Goal: Information Seeking & Learning: Check status

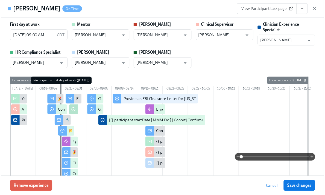
scroll to position [500, 0]
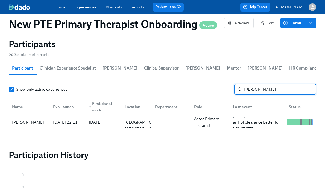
click at [268, 89] on input "[PERSON_NAME]" at bounding box center [280, 89] width 72 height 11
type input "c"
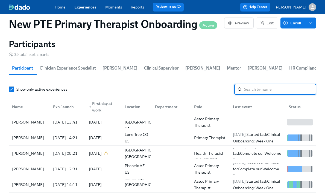
click at [91, 7] on link "Experiences" at bounding box center [85, 7] width 22 height 5
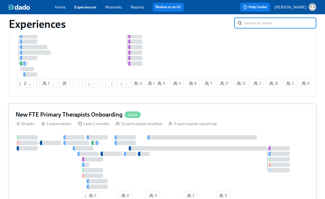
scroll to position [174, 0]
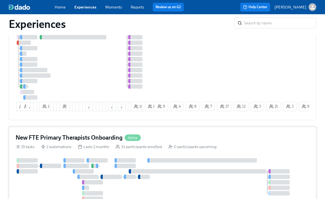
click at [176, 140] on div "New FTE Primary Therapists Onboarding Active" at bounding box center [163, 138] width 294 height 8
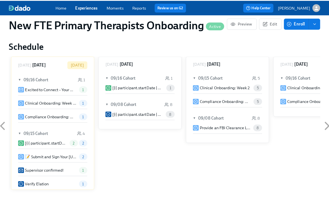
scroll to position [430, 0]
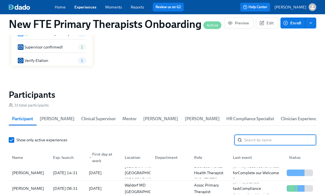
click at [262, 136] on input "search" at bounding box center [280, 139] width 72 height 11
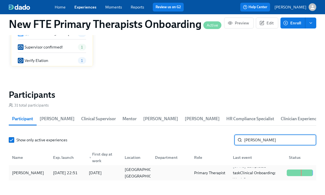
type input "[PERSON_NAME]"
click at [27, 173] on div "[PERSON_NAME]" at bounding box center [28, 172] width 36 height 7
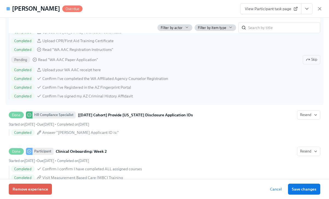
scroll to position [812, 0]
click at [308, 63] on span "Skip" at bounding box center [311, 59] width 11 height 5
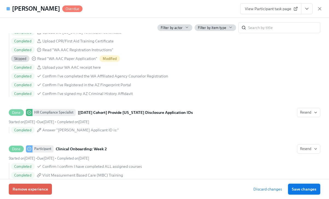
click at [306, 185] on button "Save changes" at bounding box center [304, 189] width 32 height 11
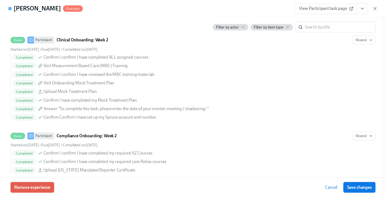
scroll to position [918, 0]
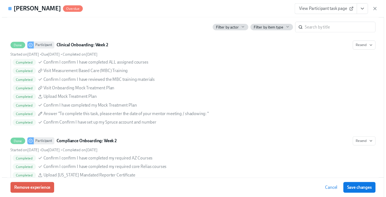
scroll to position [0, 3168]
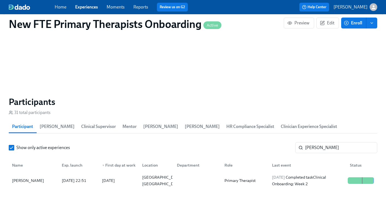
click at [80, 4] on div "Home Experiences Moments Reports Review us on G2" at bounding box center [135, 7] width 161 height 9
click at [84, 8] on link "Experiences" at bounding box center [86, 6] width 23 height 5
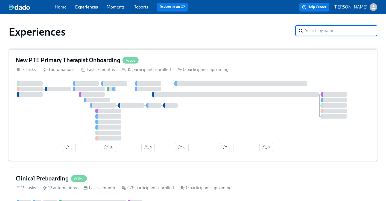
scroll to position [10, 0]
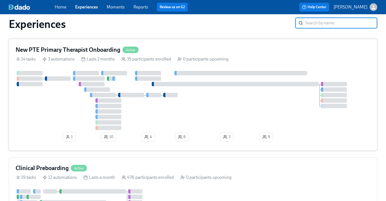
click at [166, 52] on div "New PTE Primary Therapist Onboarding Active" at bounding box center [193, 50] width 355 height 8
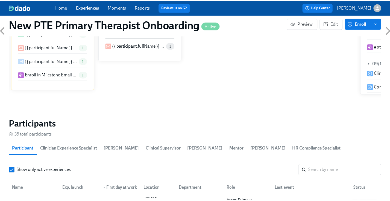
scroll to position [448, 0]
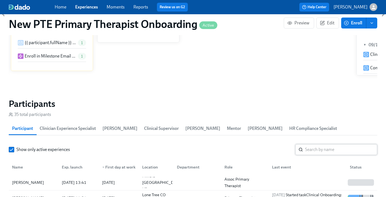
click at [329, 144] on input "search" at bounding box center [341, 149] width 72 height 11
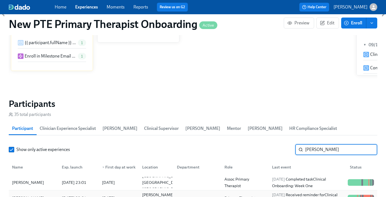
click at [27, 195] on div "[PERSON_NAME]" at bounding box center [28, 198] width 36 height 7
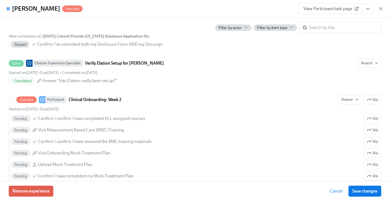
scroll to position [1068, 0]
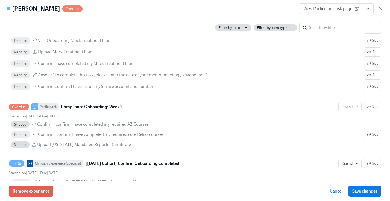
click at [329, 11] on span "View Participant task page" at bounding box center [331, 8] width 54 height 5
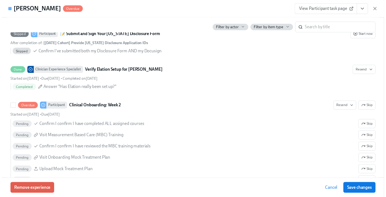
scroll to position [1010, 0]
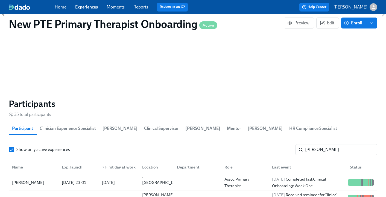
scroll to position [0, 3427]
click at [329, 144] on input "[PERSON_NAME]" at bounding box center [341, 149] width 72 height 11
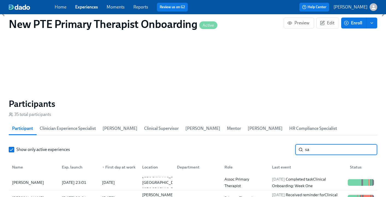
type input "s"
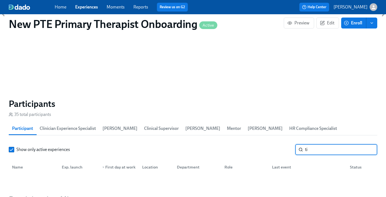
type input "t"
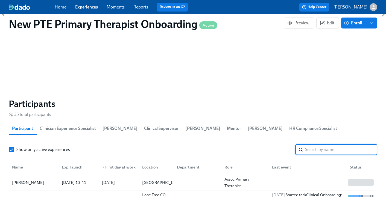
click at [86, 6] on link "Experiences" at bounding box center [86, 6] width 23 height 5
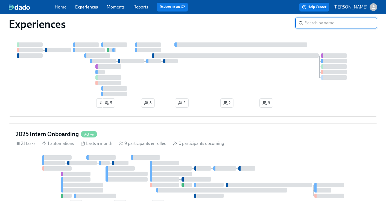
scroll to position [438, 0]
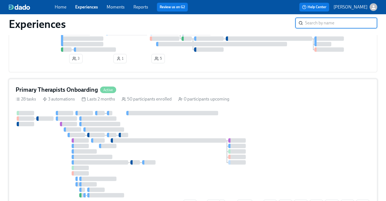
click at [150, 90] on div "Primary Therapists Onboarding Active" at bounding box center [193, 90] width 355 height 8
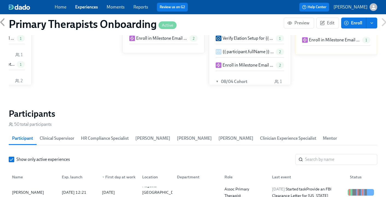
scroll to position [562, 0]
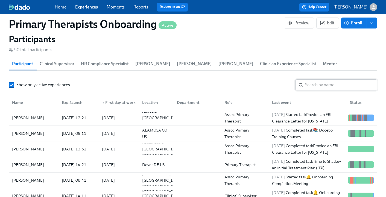
click at [322, 79] on input "search" at bounding box center [341, 84] width 72 height 11
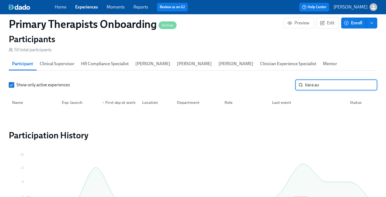
type input "tiara au"
click at [94, 8] on link "Experiences" at bounding box center [86, 6] width 23 height 5
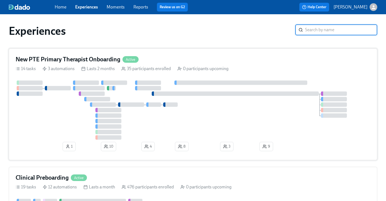
scroll to position [1, 0]
click at [111, 56] on h4 "New PTE Primary Therapist Onboarding" at bounding box center [68, 59] width 105 height 8
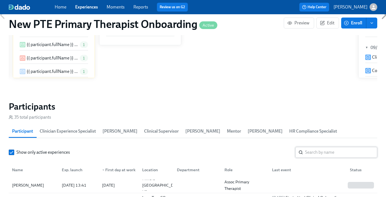
scroll to position [0, 2851]
click at [329, 147] on input "search" at bounding box center [341, 152] width 72 height 11
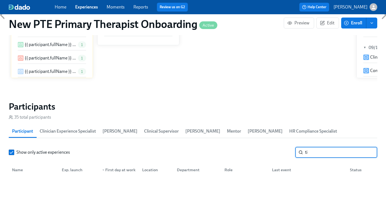
type input "t"
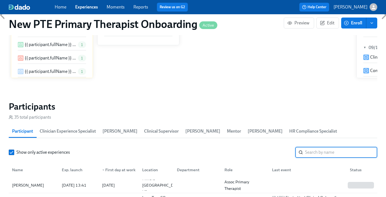
type input "i"
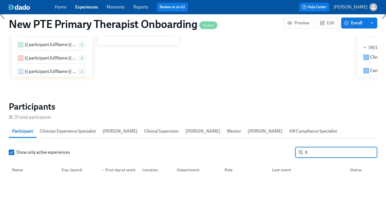
type input "t"
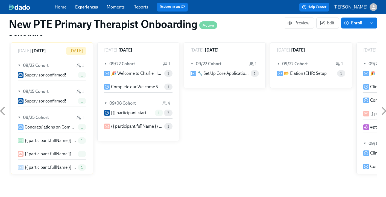
scroll to position [318, 0]
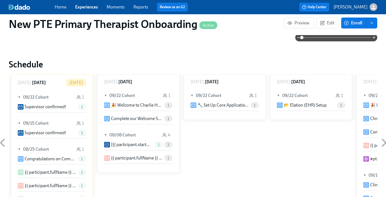
click at [86, 8] on link "Experiences" at bounding box center [86, 6] width 23 height 5
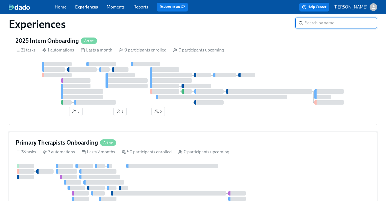
scroll to position [406, 0]
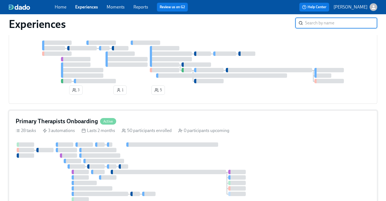
click at [126, 123] on div "Primary Therapists Onboarding Active" at bounding box center [193, 121] width 355 height 8
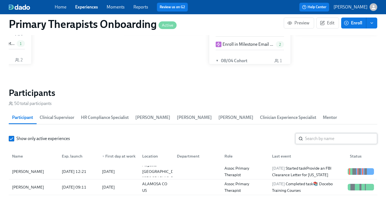
click at [322, 133] on input "search" at bounding box center [341, 138] width 72 height 11
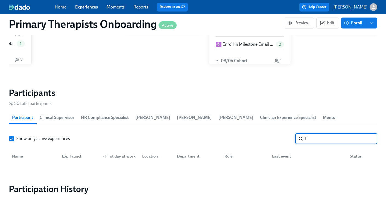
type input "t"
type input "a"
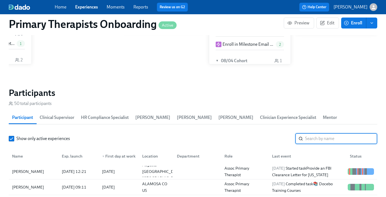
click at [92, 7] on link "Experiences" at bounding box center [86, 6] width 23 height 5
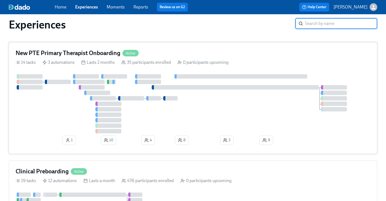
scroll to position [7, 0]
click at [227, 52] on div "New PTE Primary Therapist Onboarding Active" at bounding box center [193, 53] width 355 height 8
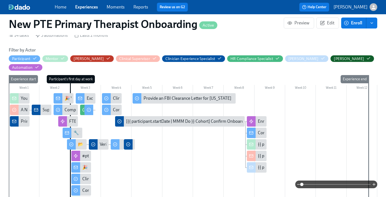
scroll to position [0, 2817]
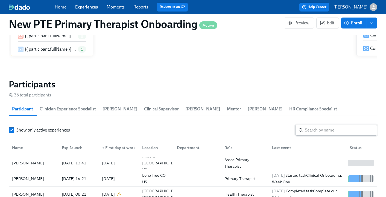
click at [317, 124] on input "search" at bounding box center [341, 129] width 72 height 11
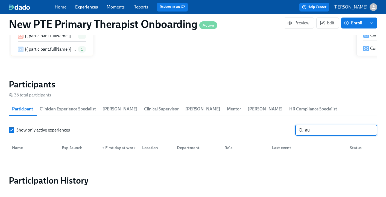
type input "a"
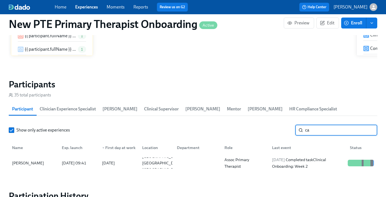
type input "c"
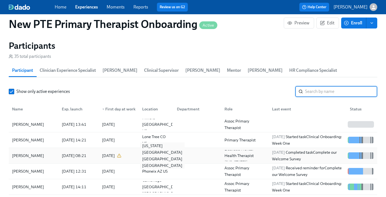
scroll to position [486, 0]
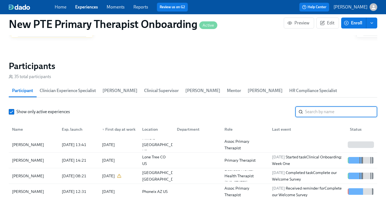
click at [87, 7] on link "Experiences" at bounding box center [86, 6] width 23 height 5
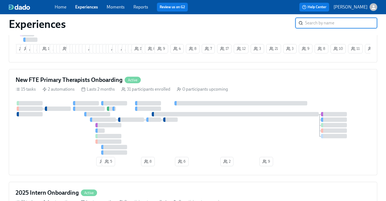
scroll to position [261, 0]
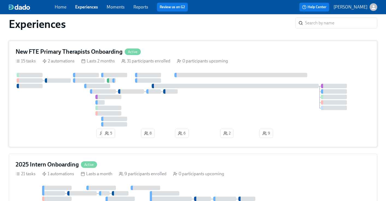
click at [151, 51] on div "New FTE Primary Therapists Onboarding Active" at bounding box center [193, 52] width 355 height 8
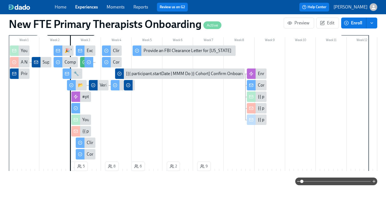
scroll to position [0, 2741]
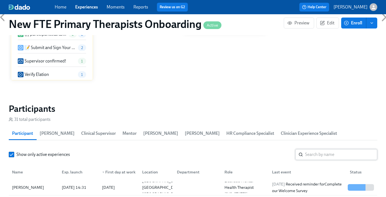
click at [329, 149] on input "search" at bounding box center [341, 154] width 72 height 11
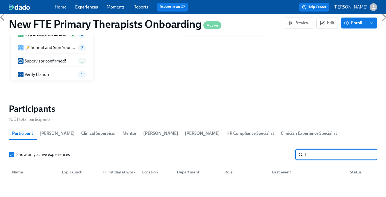
type input "t"
type input "a"
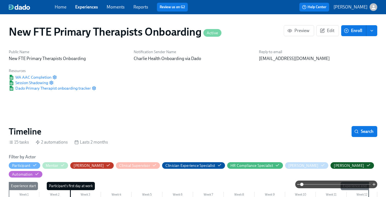
click at [83, 5] on link "Experiences" at bounding box center [86, 6] width 23 height 5
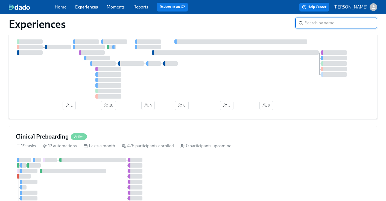
scroll to position [11, 0]
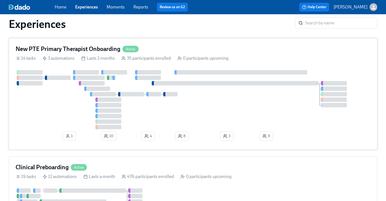
click at [164, 46] on div "New PTE Primary Therapist Onboarding Active" at bounding box center [193, 49] width 355 height 8
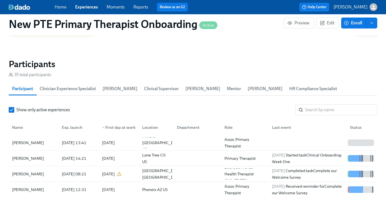
scroll to position [468, 0]
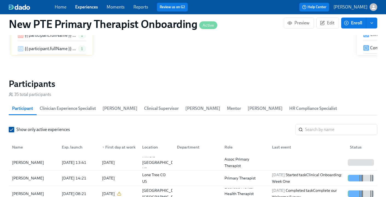
click at [10, 127] on input "Show only active experiences" at bounding box center [11, 129] width 5 height 5
click at [327, 124] on input "search" at bounding box center [341, 129] width 72 height 11
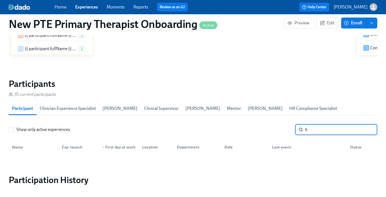
type input "t"
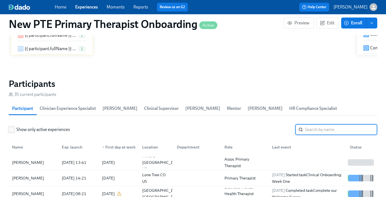
click at [16, 126] on span "Show only active experiences" at bounding box center [43, 129] width 54 height 6
click at [14, 127] on input "Show only active experiences" at bounding box center [11, 129] width 5 height 5
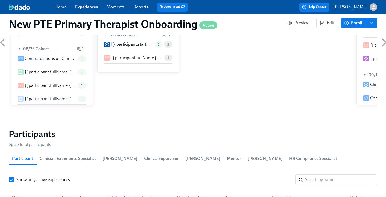
scroll to position [534, 0]
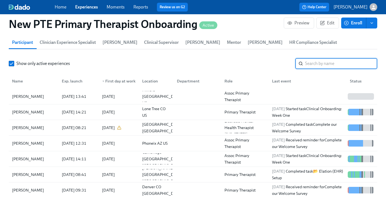
click at [324, 58] on input "search" at bounding box center [341, 63] width 72 height 11
click at [90, 9] on link "Experiences" at bounding box center [86, 6] width 23 height 5
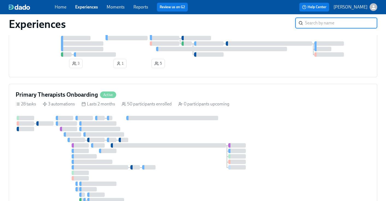
scroll to position [418, 0]
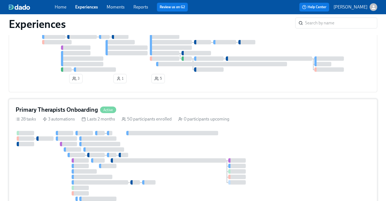
click at [150, 111] on div "Primary Therapists Onboarding Active" at bounding box center [193, 110] width 355 height 8
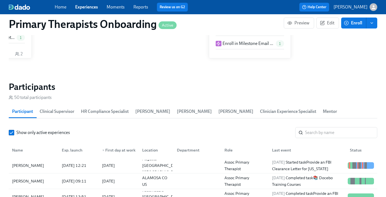
scroll to position [567, 0]
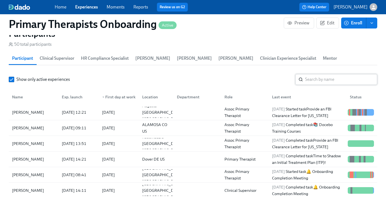
click at [322, 74] on input "search" at bounding box center [341, 79] width 72 height 11
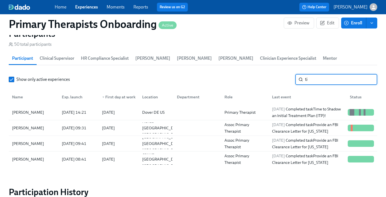
type input "t"
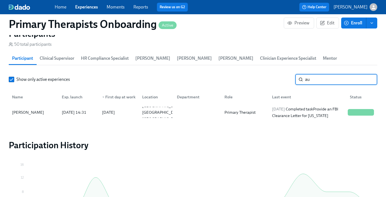
type input "a"
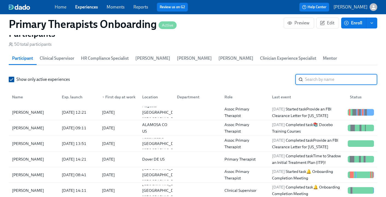
click at [15, 76] on label "Show only active experiences" at bounding box center [39, 79] width 61 height 6
click at [14, 77] on input "Show only active experiences" at bounding box center [11, 79] width 5 height 5
click at [316, 74] on input "search" at bounding box center [341, 79] width 72 height 11
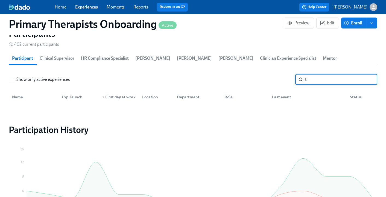
type input "t"
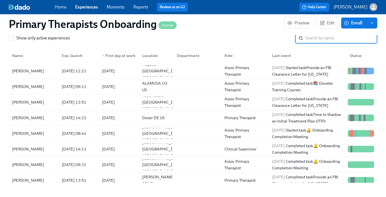
scroll to position [456, 0]
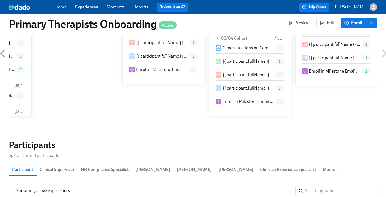
click at [88, 6] on link "Experiences" at bounding box center [86, 6] width 23 height 5
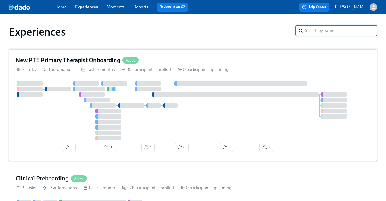
click at [177, 59] on div "New PTE Primary Therapist Onboarding Active" at bounding box center [193, 60] width 355 height 8
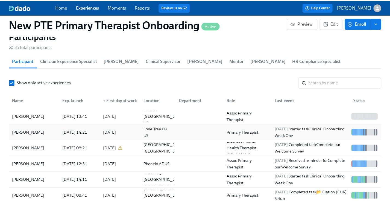
scroll to position [523, 0]
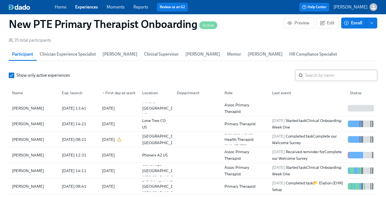
click at [325, 70] on input "search" at bounding box center [341, 75] width 72 height 11
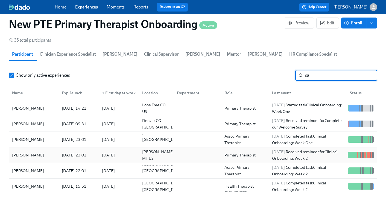
type input "sa"
click at [29, 152] on div "[PERSON_NAME]" at bounding box center [28, 155] width 36 height 7
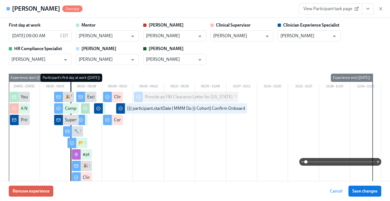
click at [329, 8] on span "View Participant task page" at bounding box center [331, 8] width 54 height 5
